Goal: Obtain resource: Obtain resource

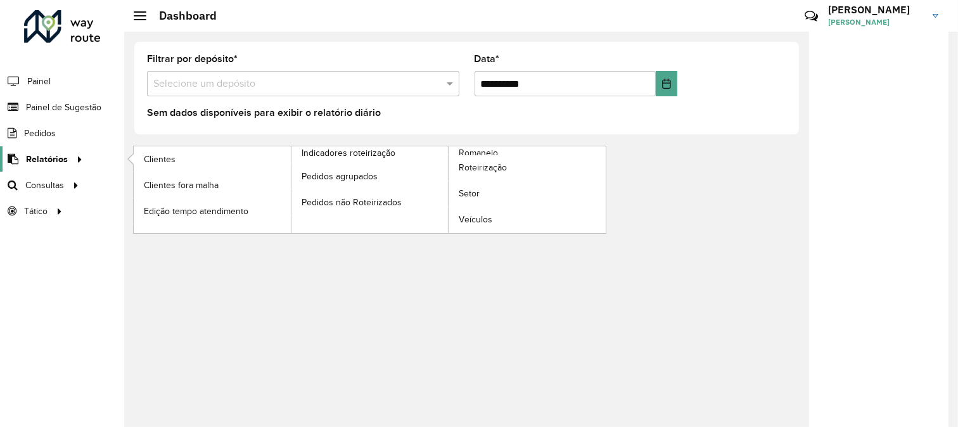
click at [58, 158] on span "Relatórios" at bounding box center [47, 159] width 42 height 13
click at [479, 153] on span "Romaneio" at bounding box center [479, 152] width 41 height 13
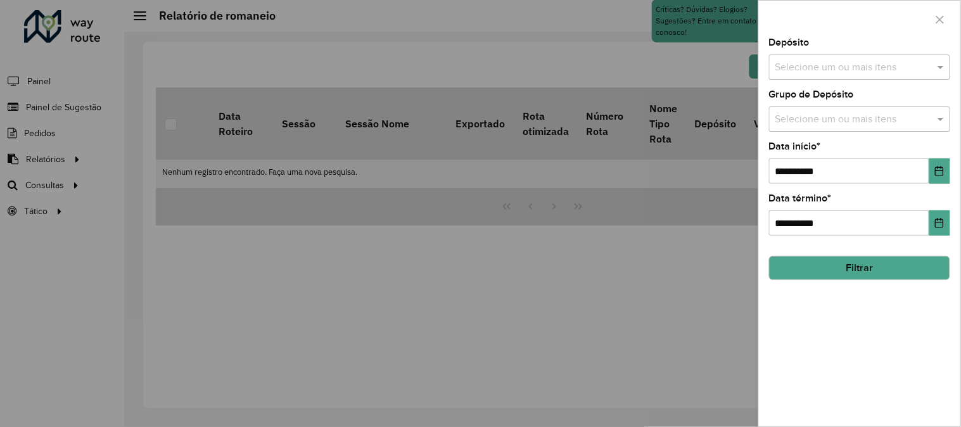
click at [876, 72] on input "text" at bounding box center [853, 67] width 162 height 15
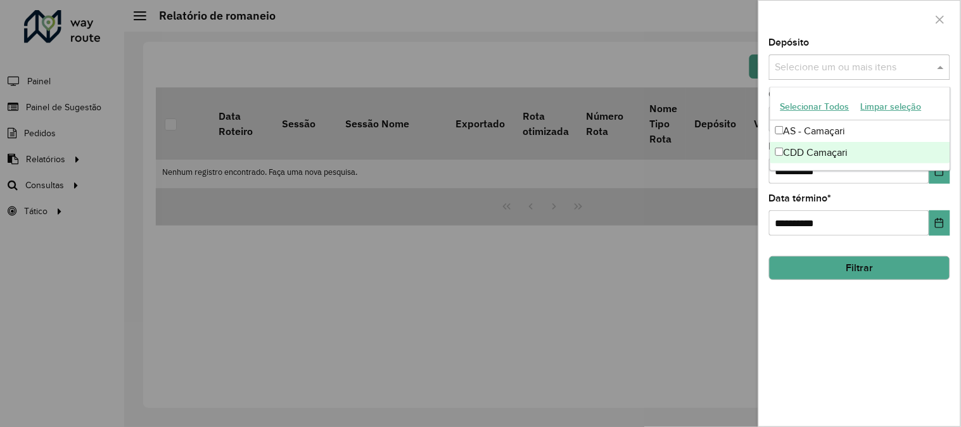
click at [812, 148] on div "CDD Camaçari" at bounding box center [860, 153] width 180 height 22
click at [942, 174] on icon "Choose Date" at bounding box center [940, 171] width 10 height 10
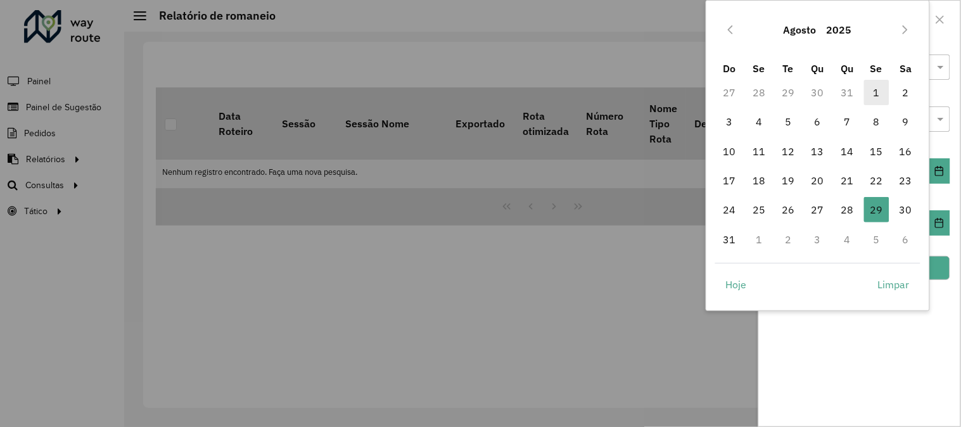
click at [878, 91] on span "1" at bounding box center [876, 92] width 25 height 25
type input "**********"
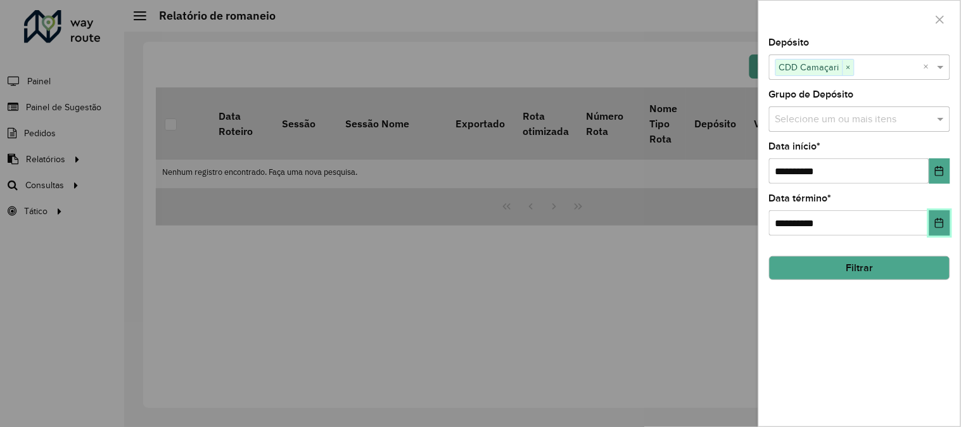
click at [942, 223] on icon "Choose Date" at bounding box center [940, 223] width 10 height 10
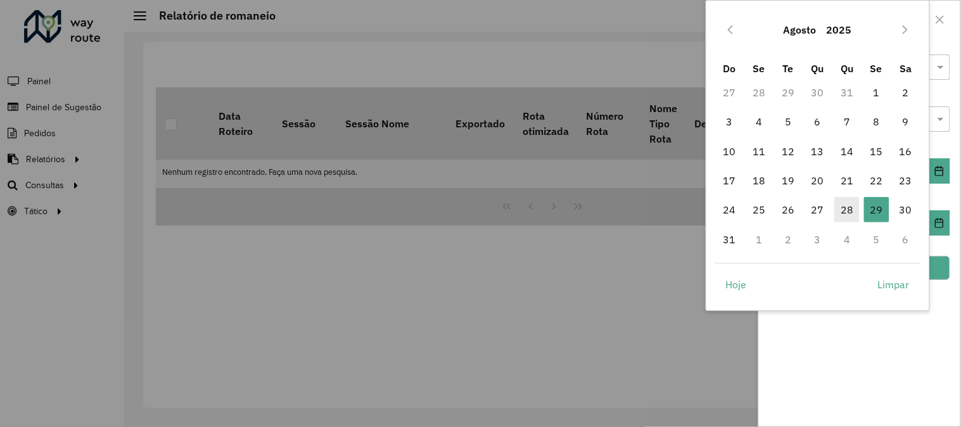
click at [853, 208] on span "28" at bounding box center [846, 209] width 25 height 25
type input "**********"
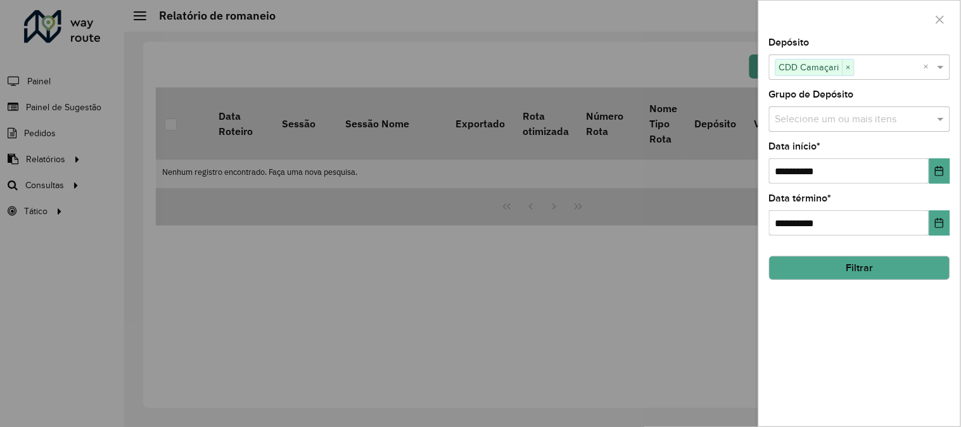
click at [895, 274] on button "Filtrar" at bounding box center [859, 268] width 181 height 24
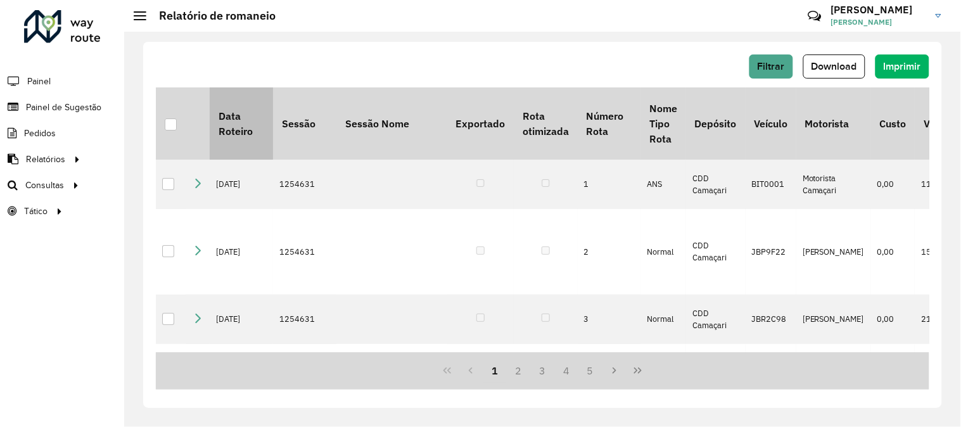
drag, startPoint x: 170, startPoint y: 128, endPoint x: 241, endPoint y: 110, distance: 73.1
click at [170, 128] on div at bounding box center [171, 124] width 12 height 12
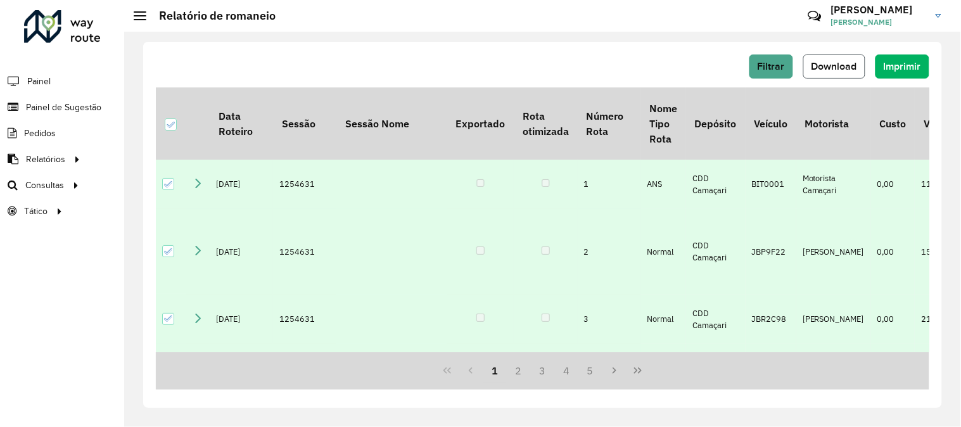
click at [837, 65] on span "Download" at bounding box center [835, 66] width 46 height 11
